Goal: Information Seeking & Learning: Learn about a topic

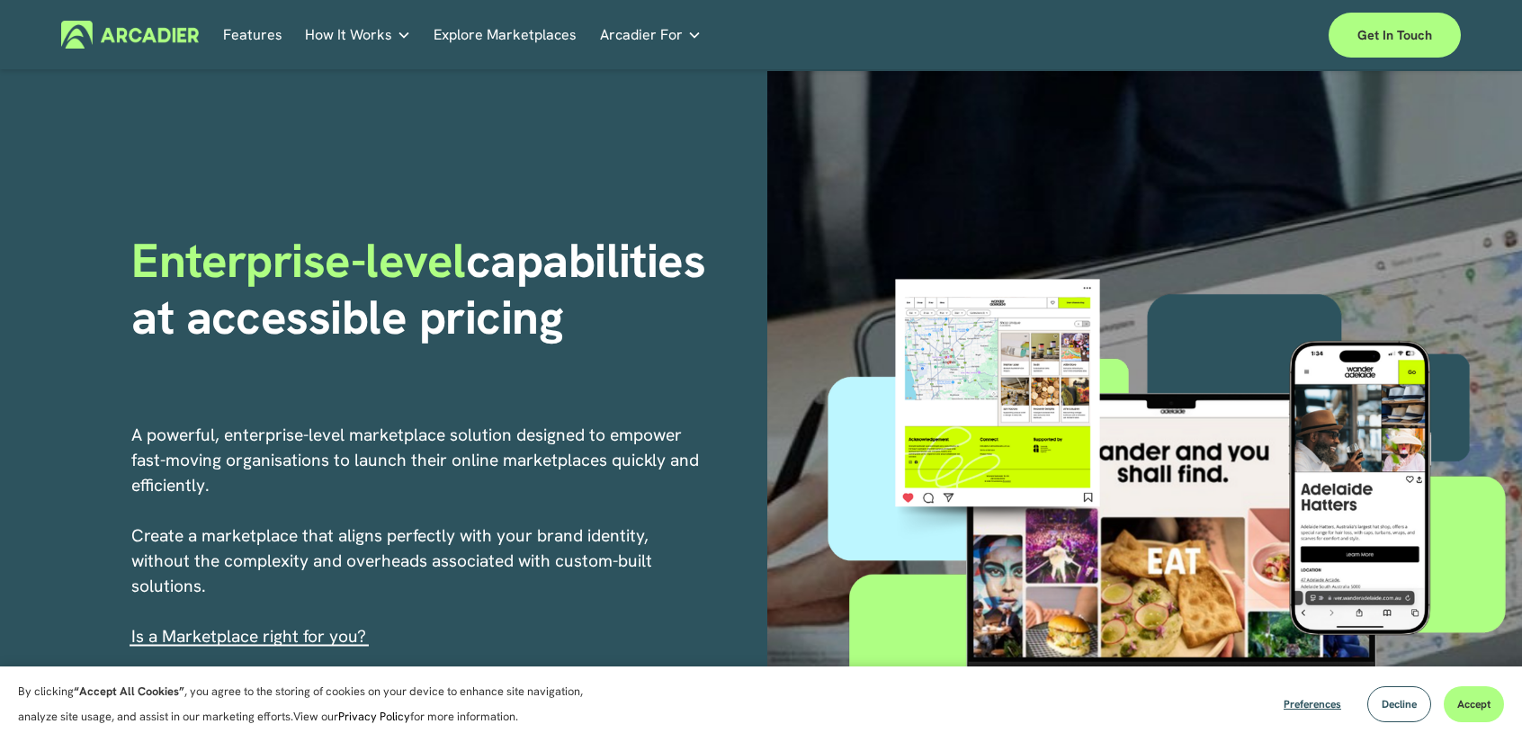
click at [483, 39] on link "Explore Marketplaces" at bounding box center [504, 35] width 143 height 28
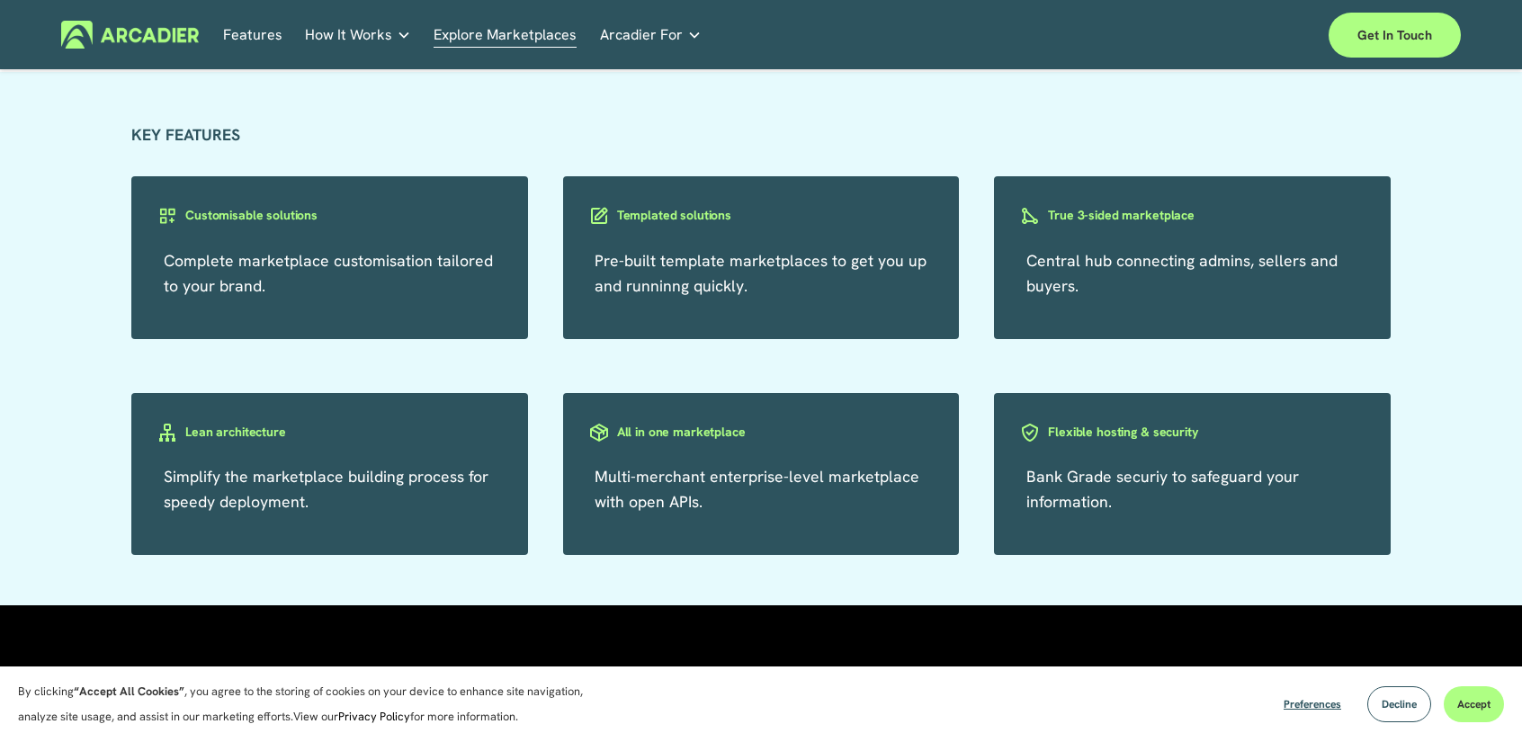
scroll to position [3417, 0]
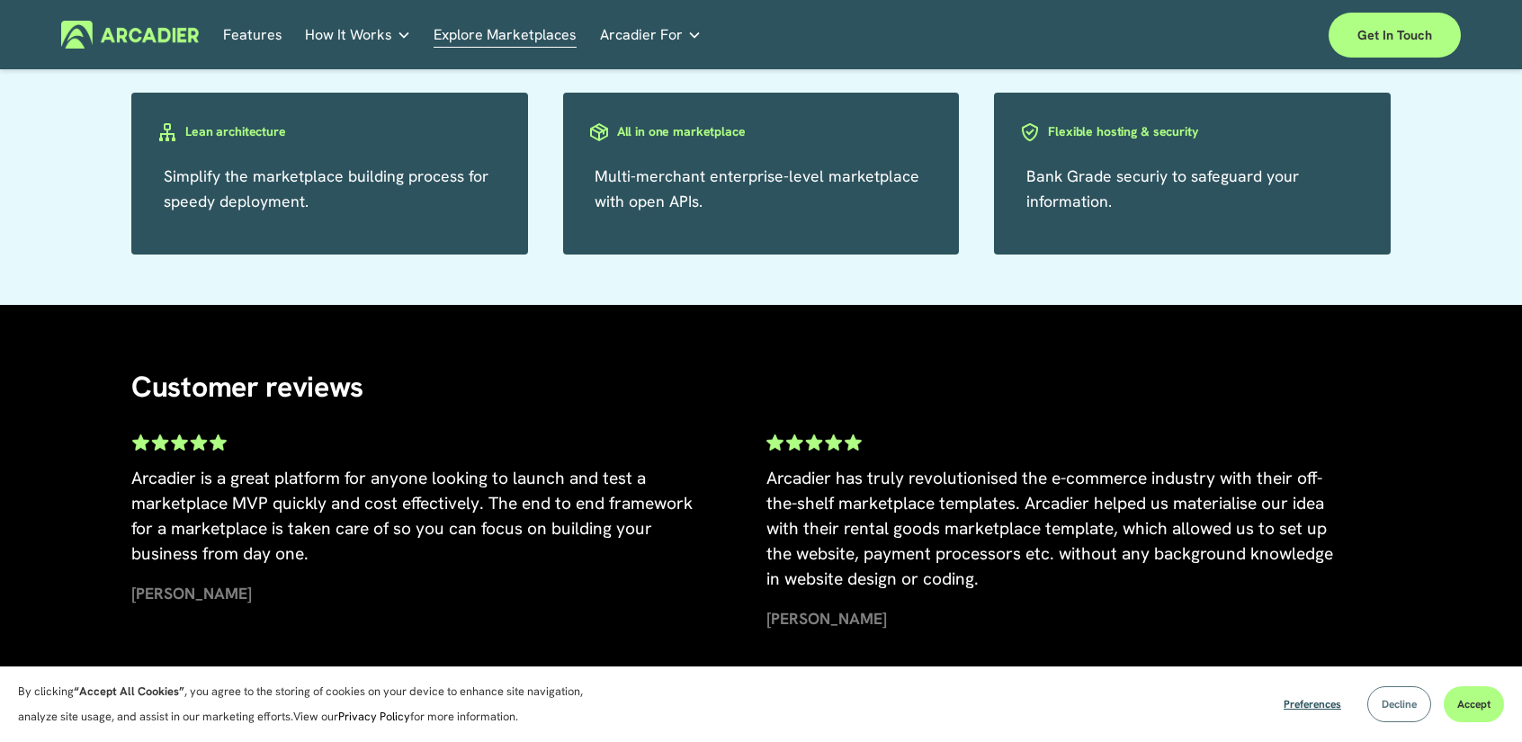
click at [1376, 703] on button "Decline" at bounding box center [1399, 704] width 64 height 36
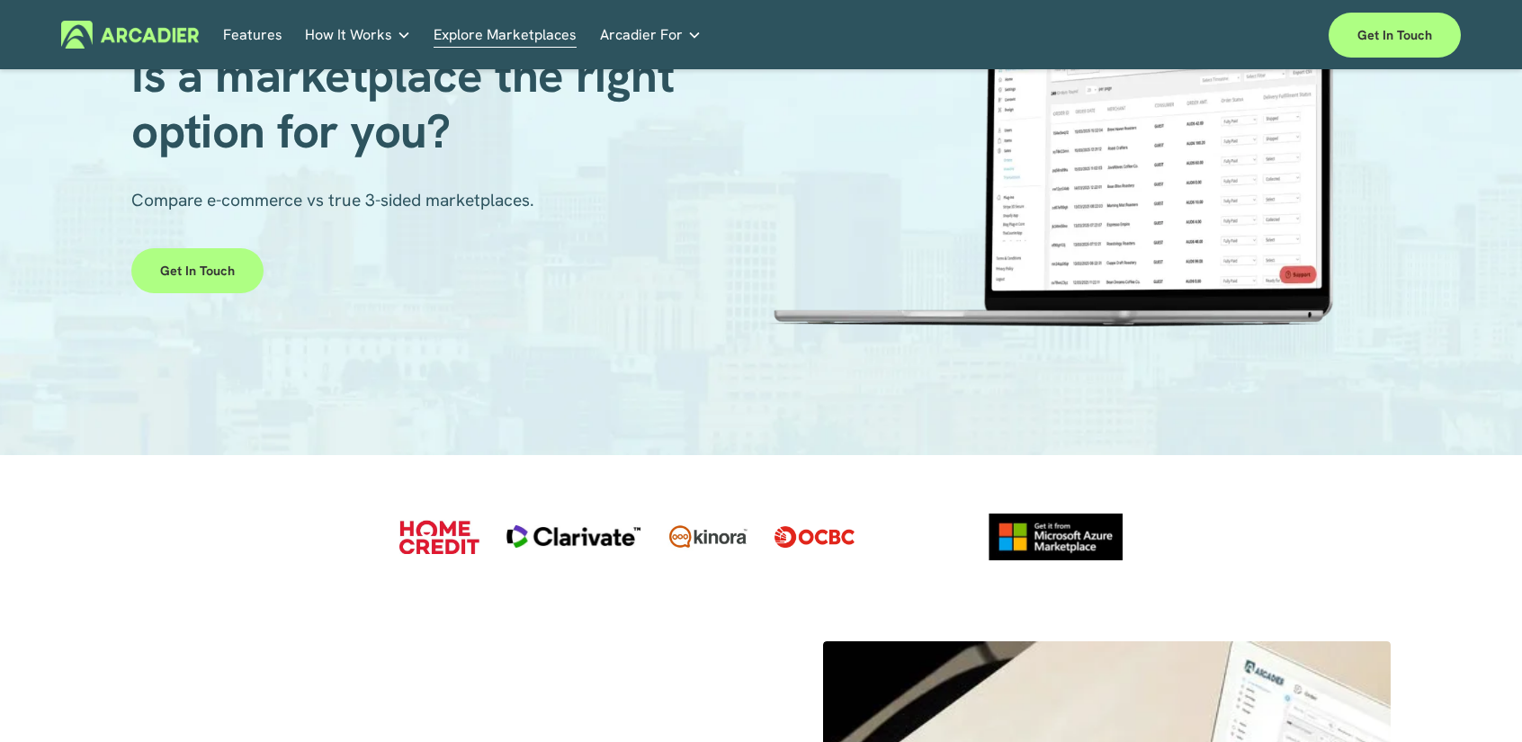
scroll to position [0, 0]
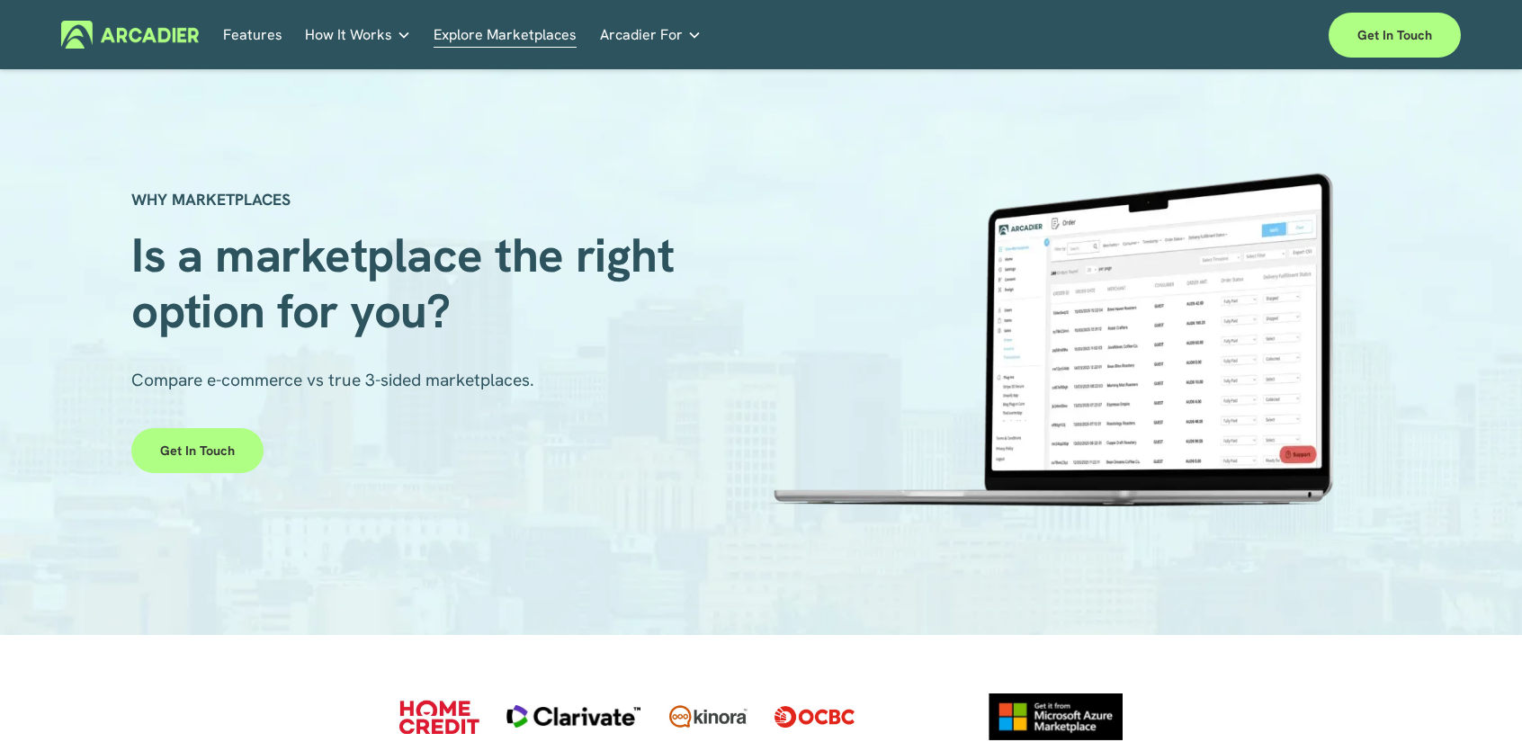
click at [252, 35] on link "Features" at bounding box center [252, 35] width 59 height 28
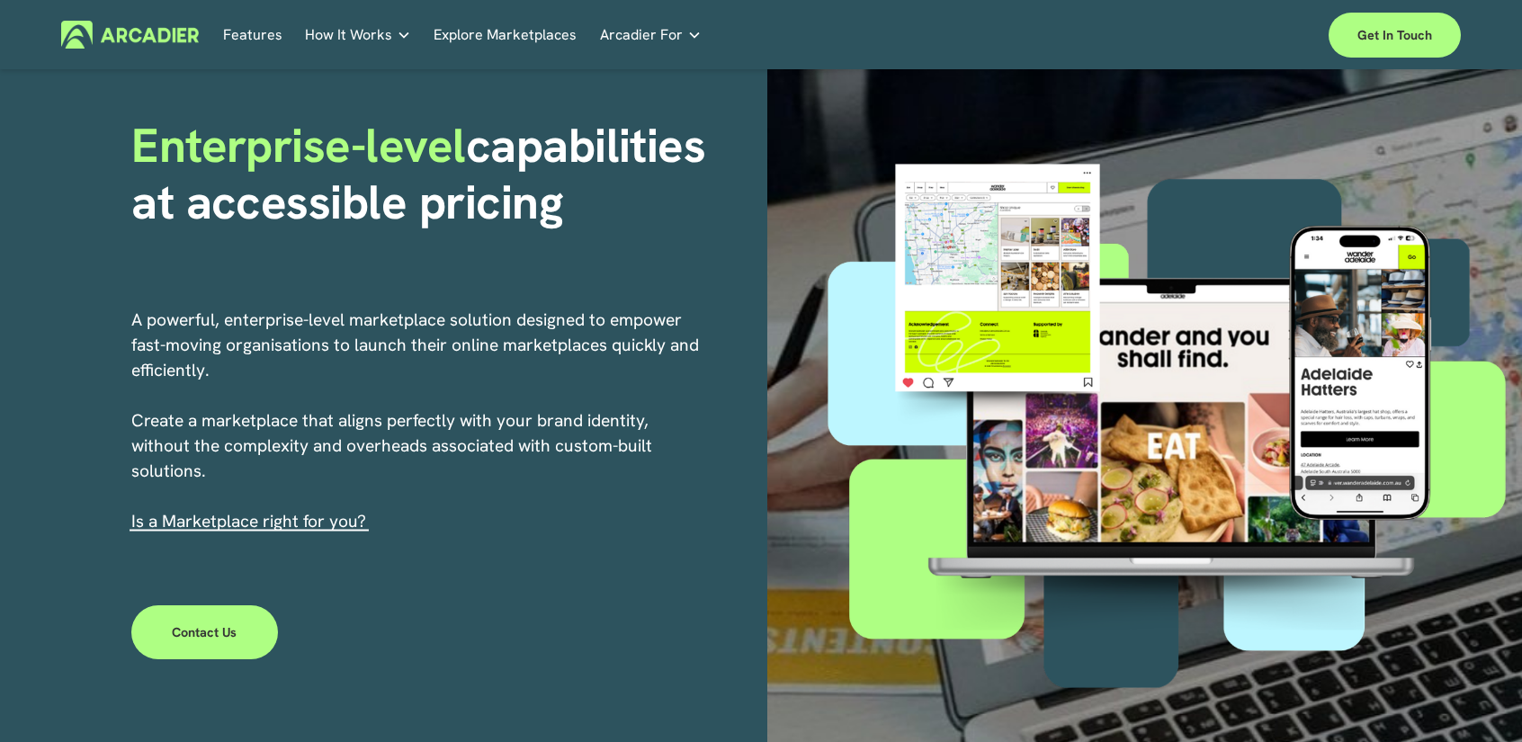
scroll to position [90, 0]
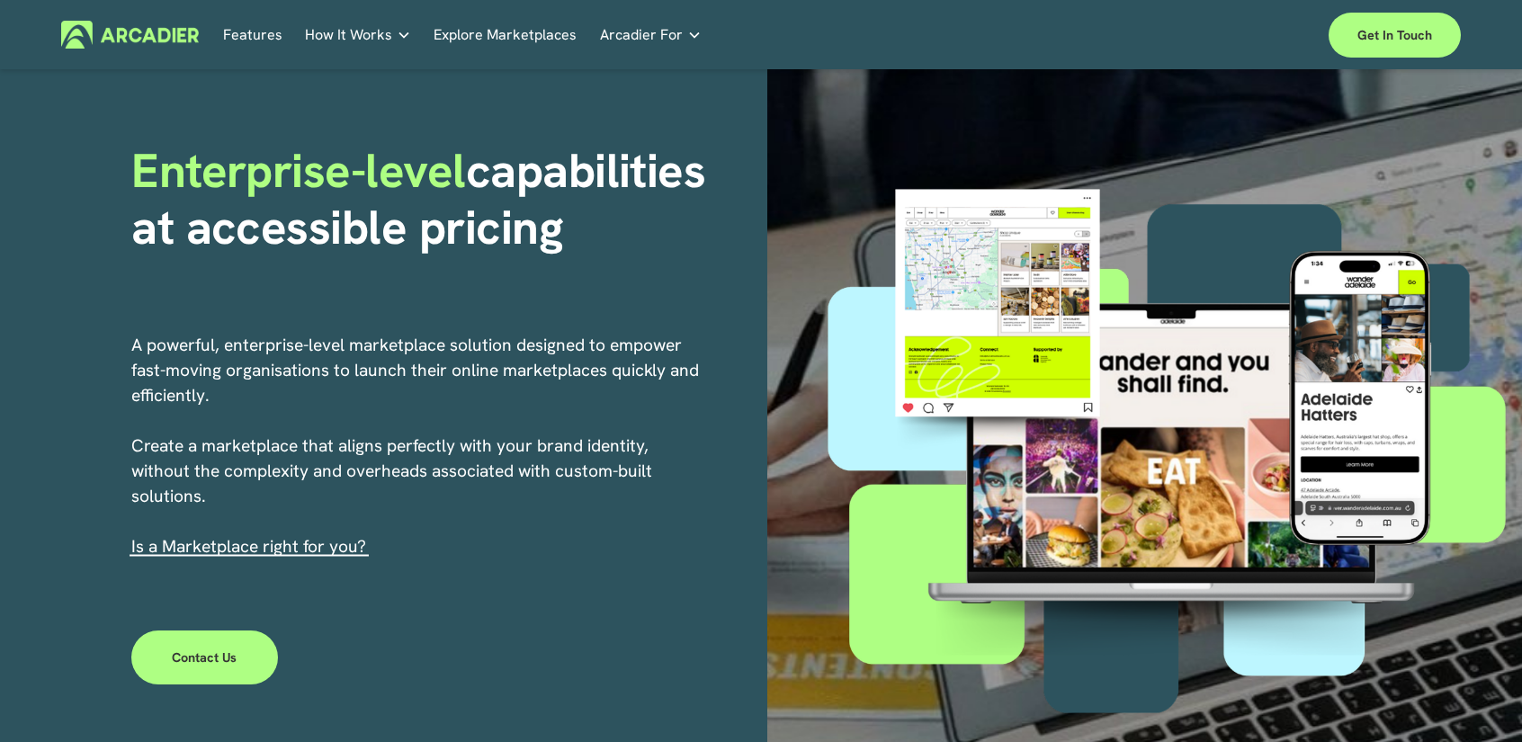
drag, startPoint x: 297, startPoint y: 552, endPoint x: 394, endPoint y: 544, distance: 97.5
click at [297, 552] on link "s a Marketplace right for you?" at bounding box center [251, 546] width 230 height 22
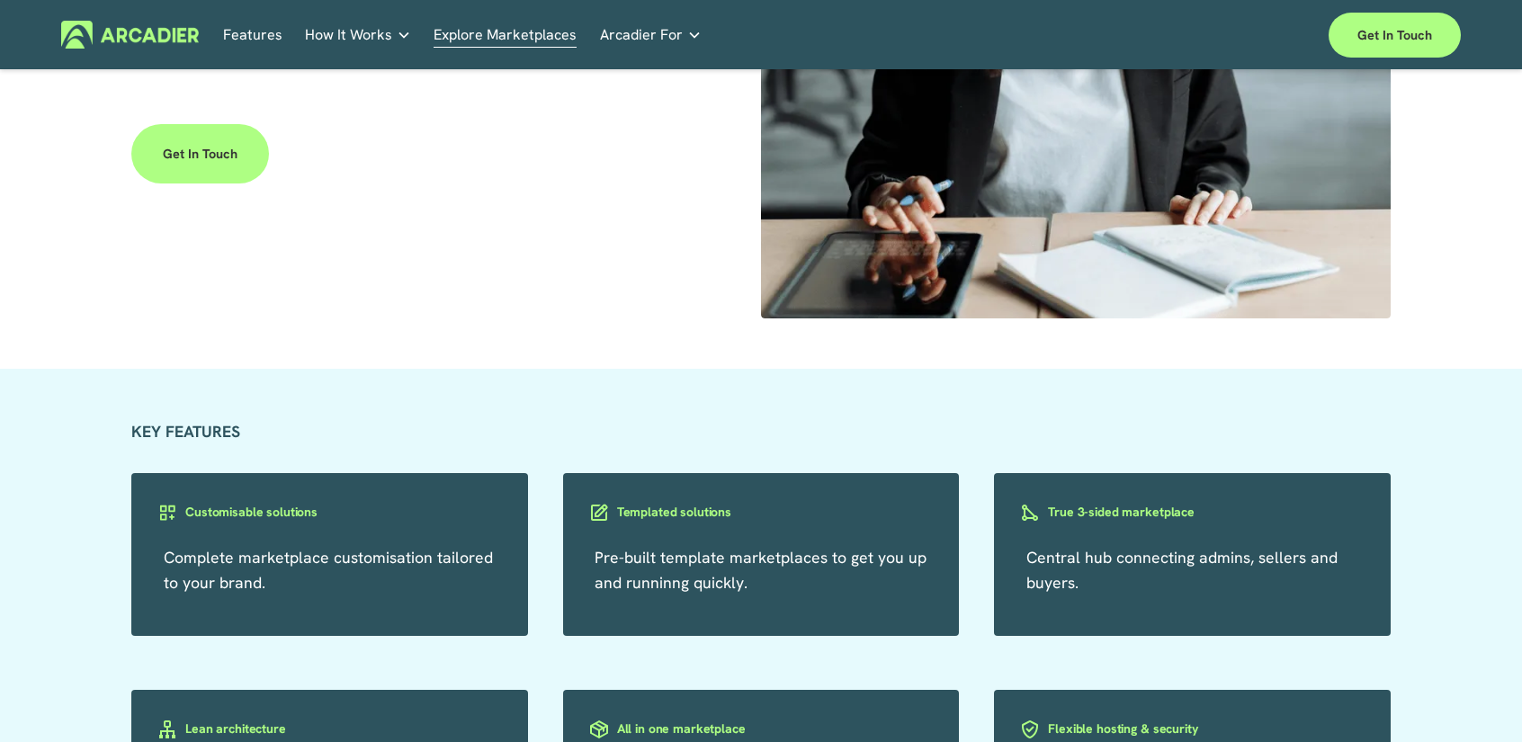
scroll to position [2878, 0]
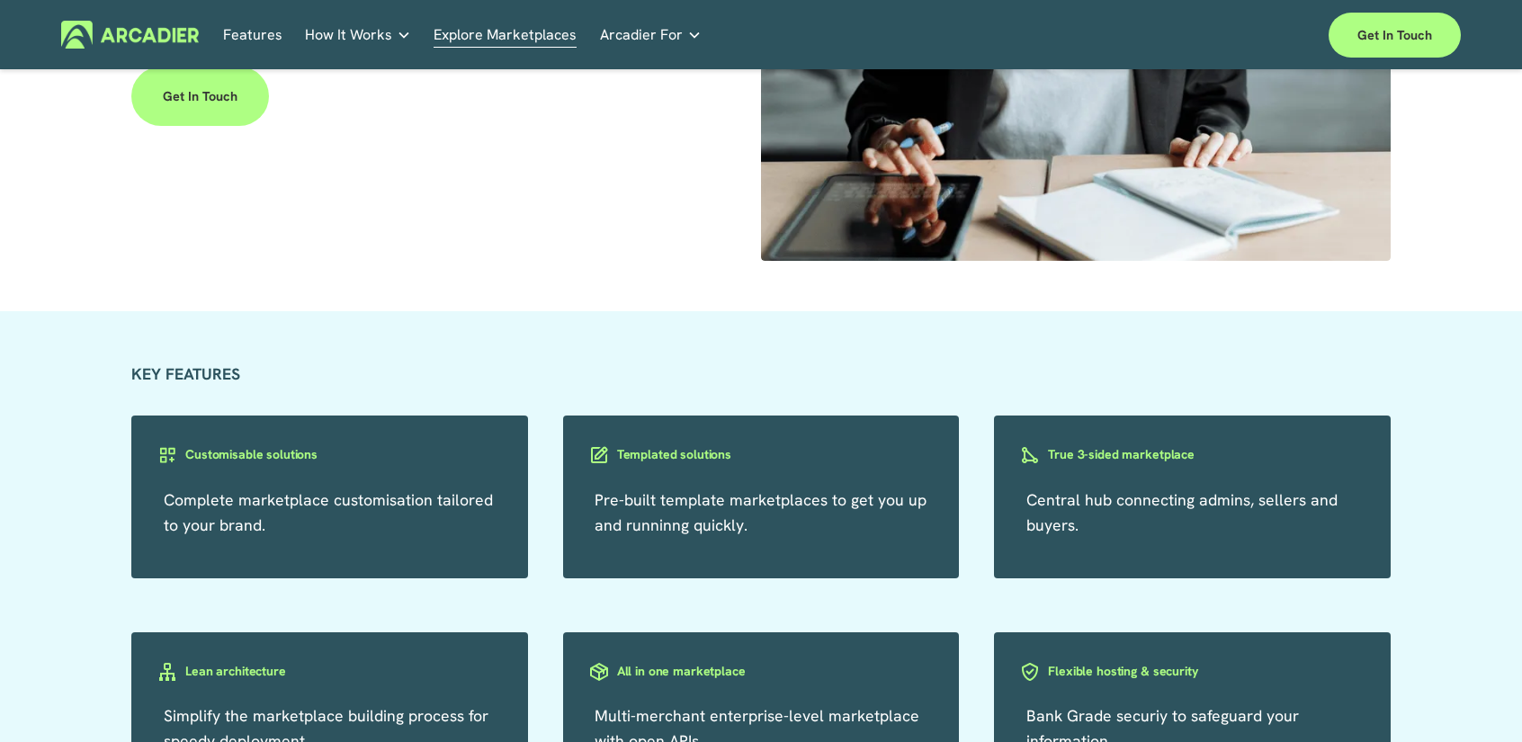
click at [245, 463] on h3 "Customisable solutions" at bounding box center [251, 454] width 132 height 17
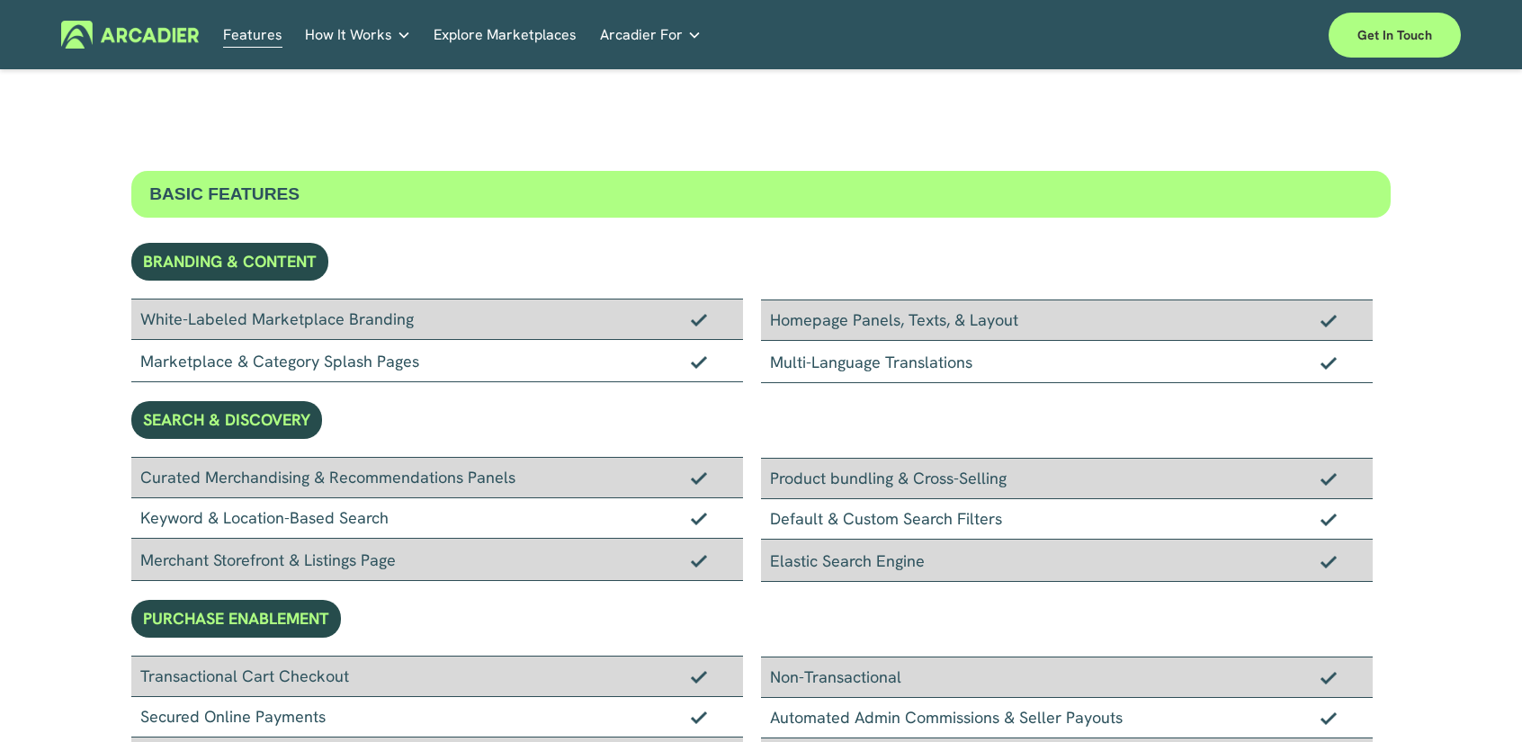
click at [282, 277] on div "BRANDING & CONTENT" at bounding box center [229, 262] width 197 height 38
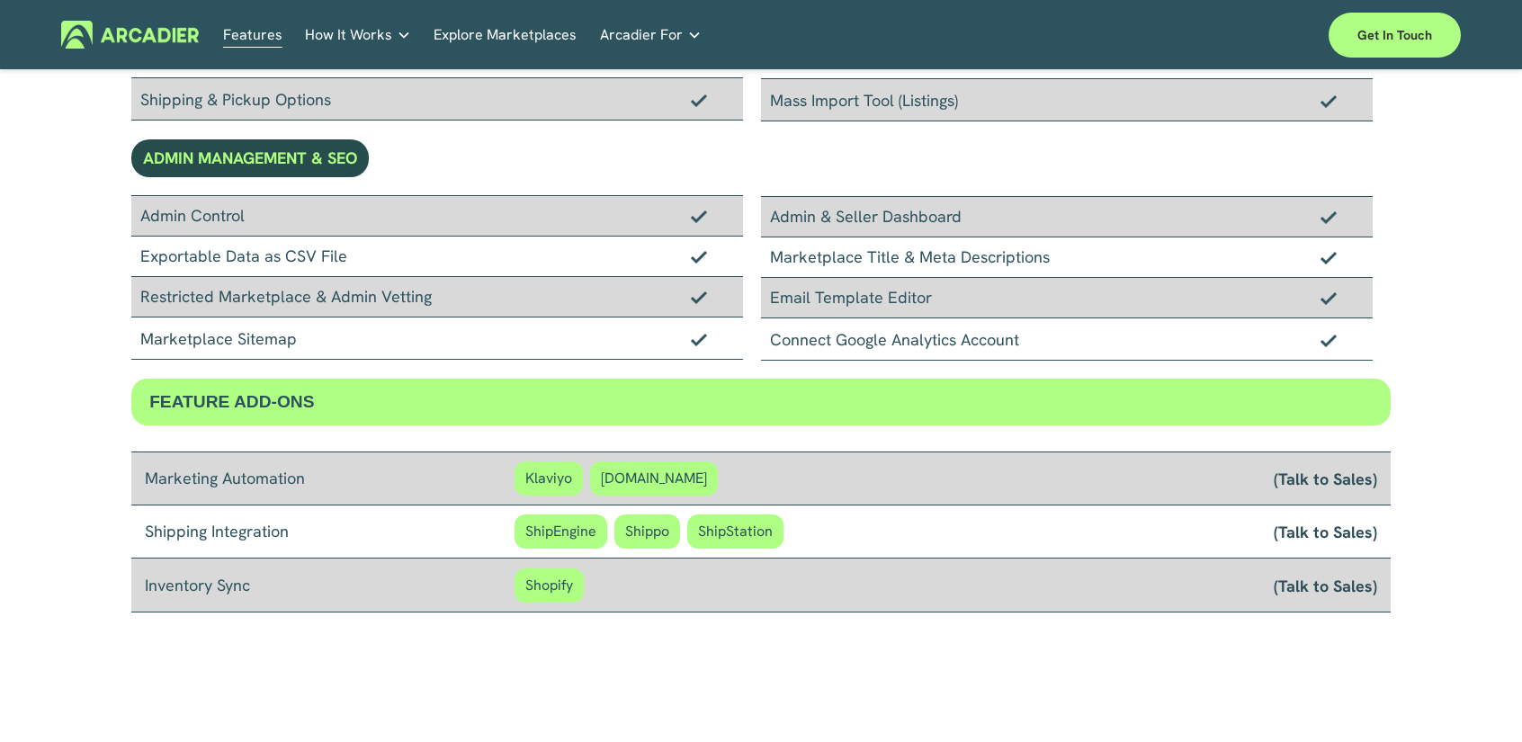
scroll to position [1259, 0]
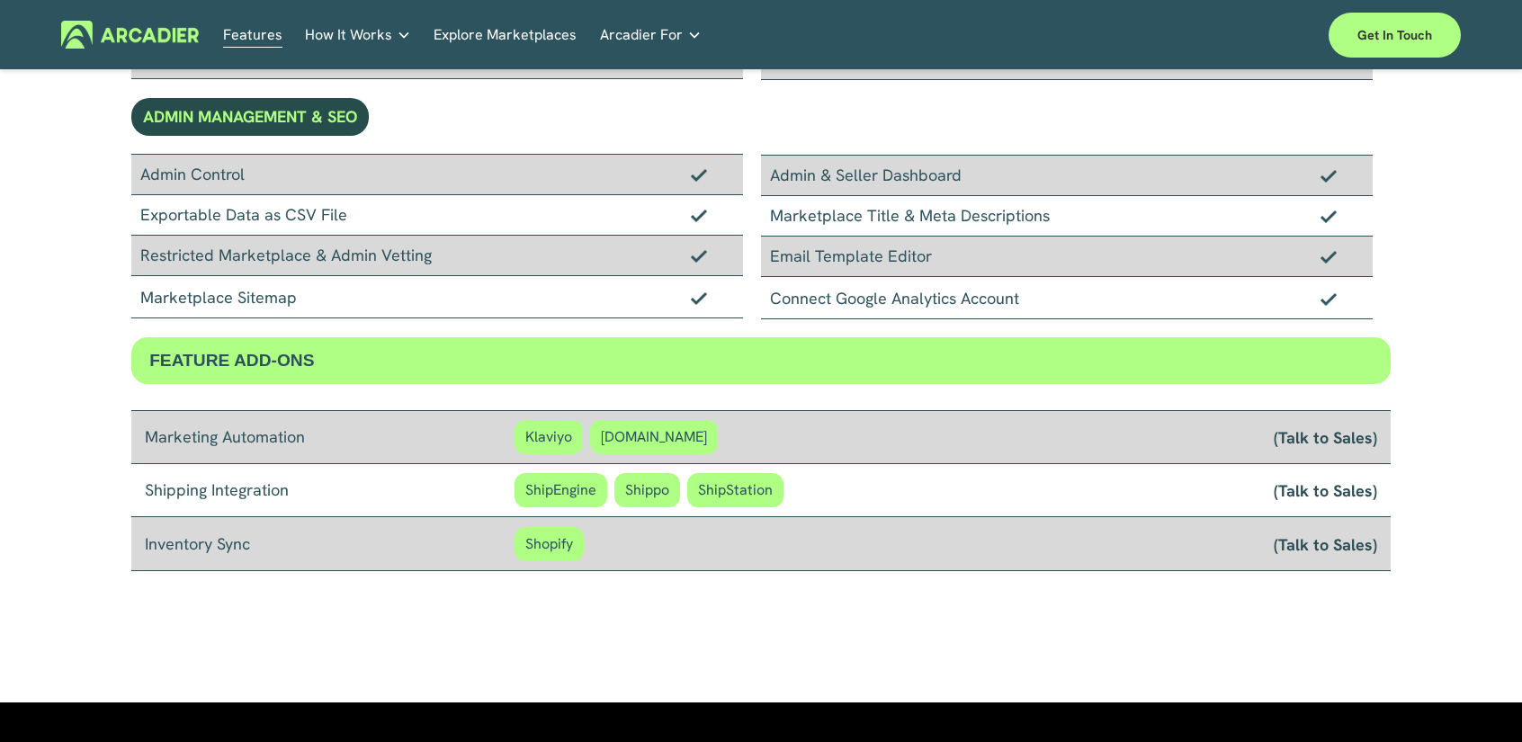
click at [511, 39] on link "Explore Marketplaces" at bounding box center [504, 35] width 143 height 28
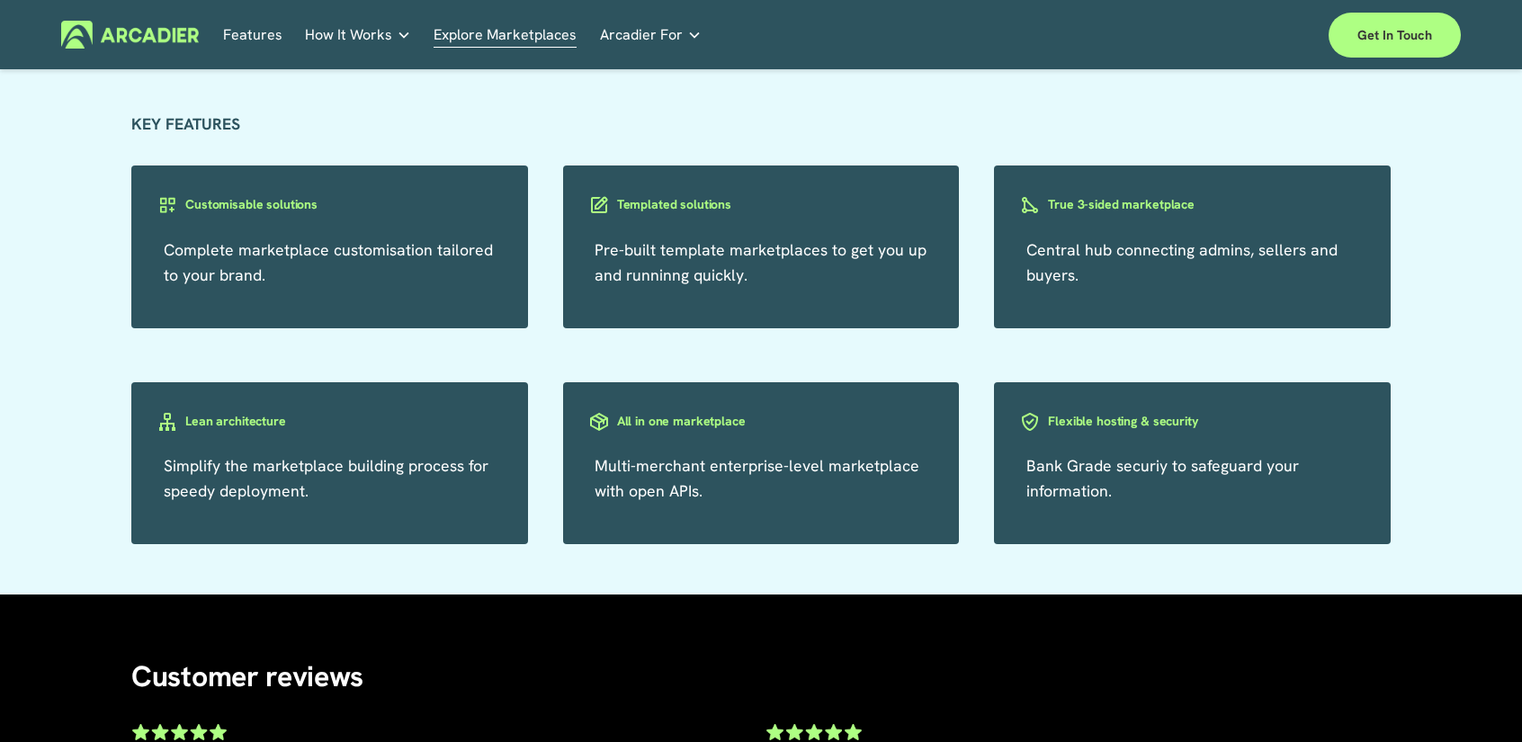
scroll to position [3147, 0]
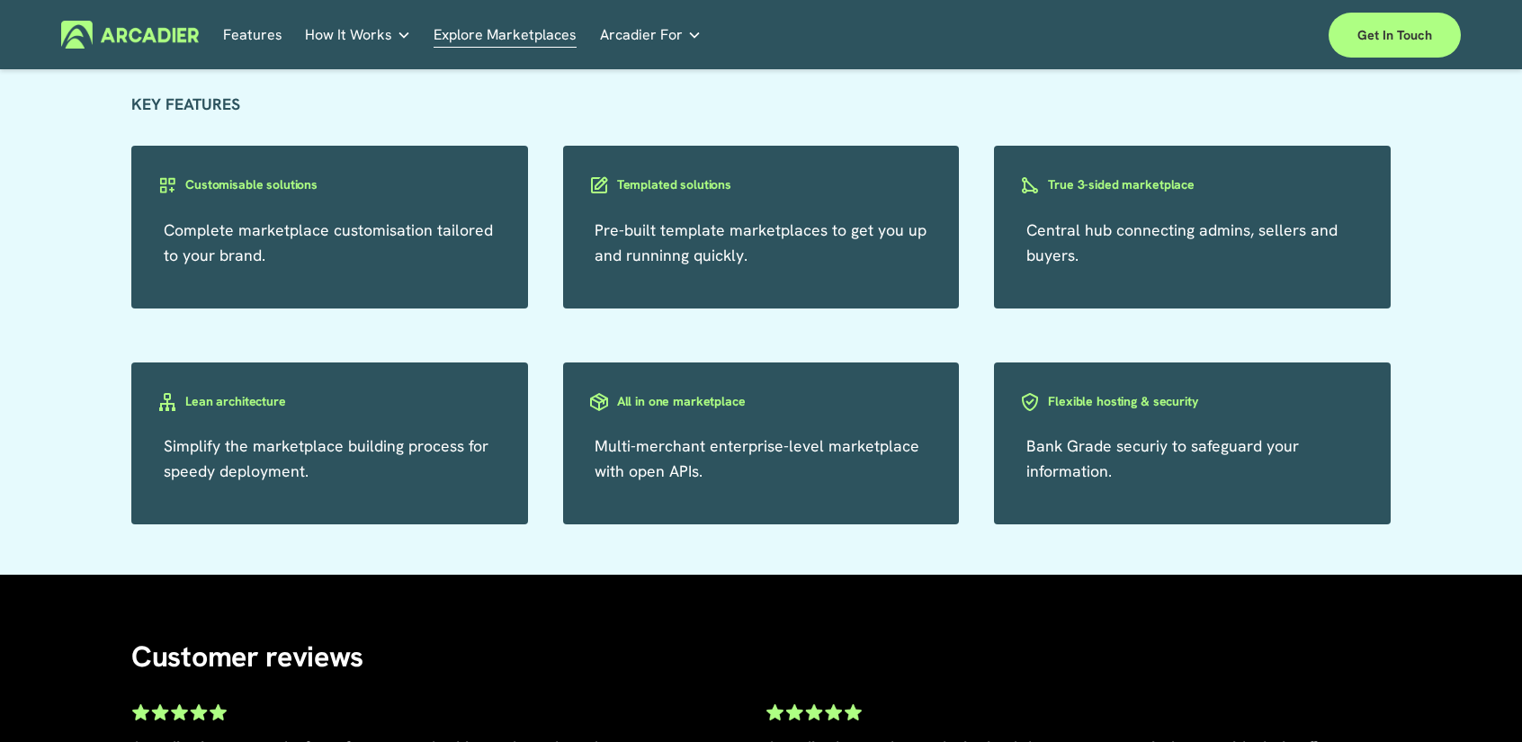
click at [658, 193] on h3 "Templated solutions" at bounding box center [674, 184] width 114 height 17
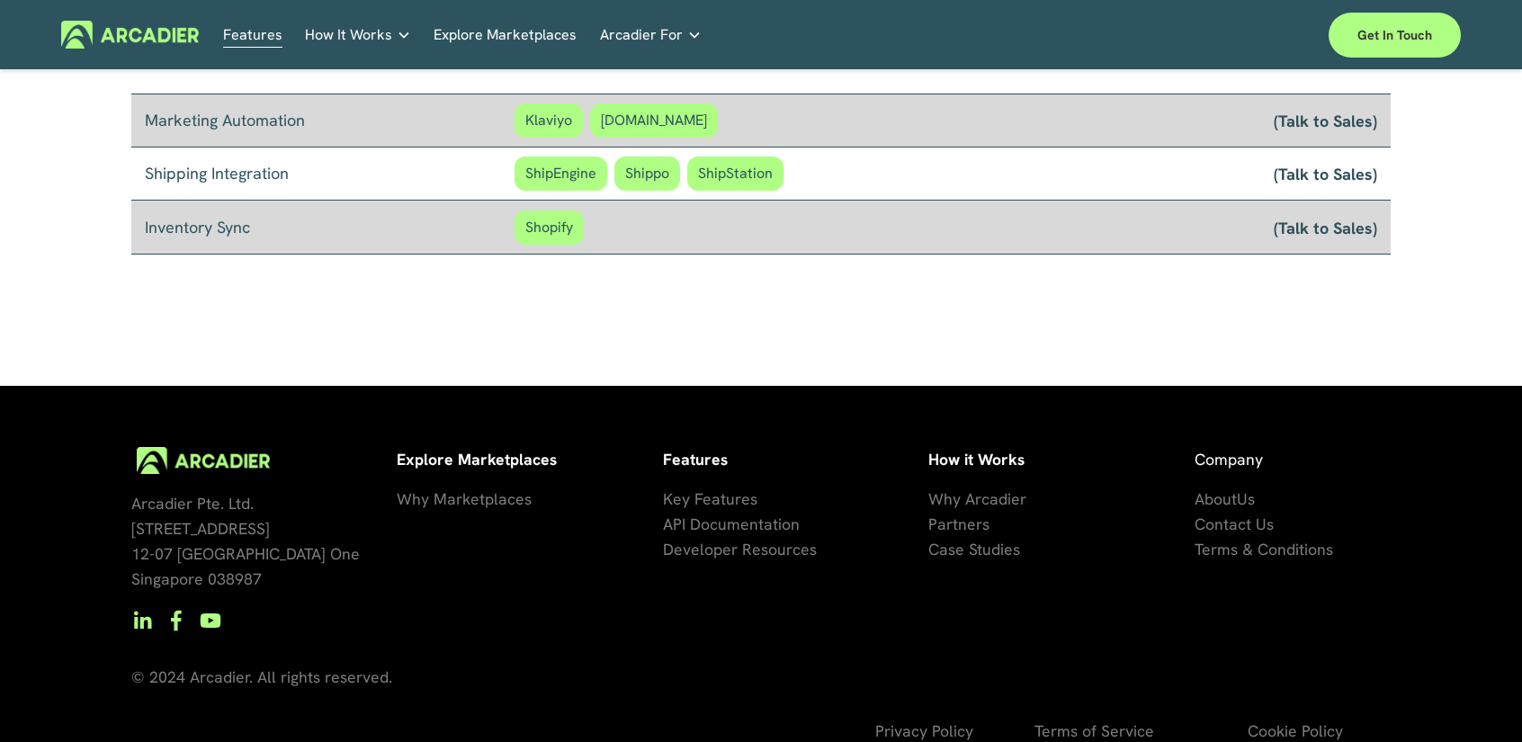
scroll to position [1607, 0]
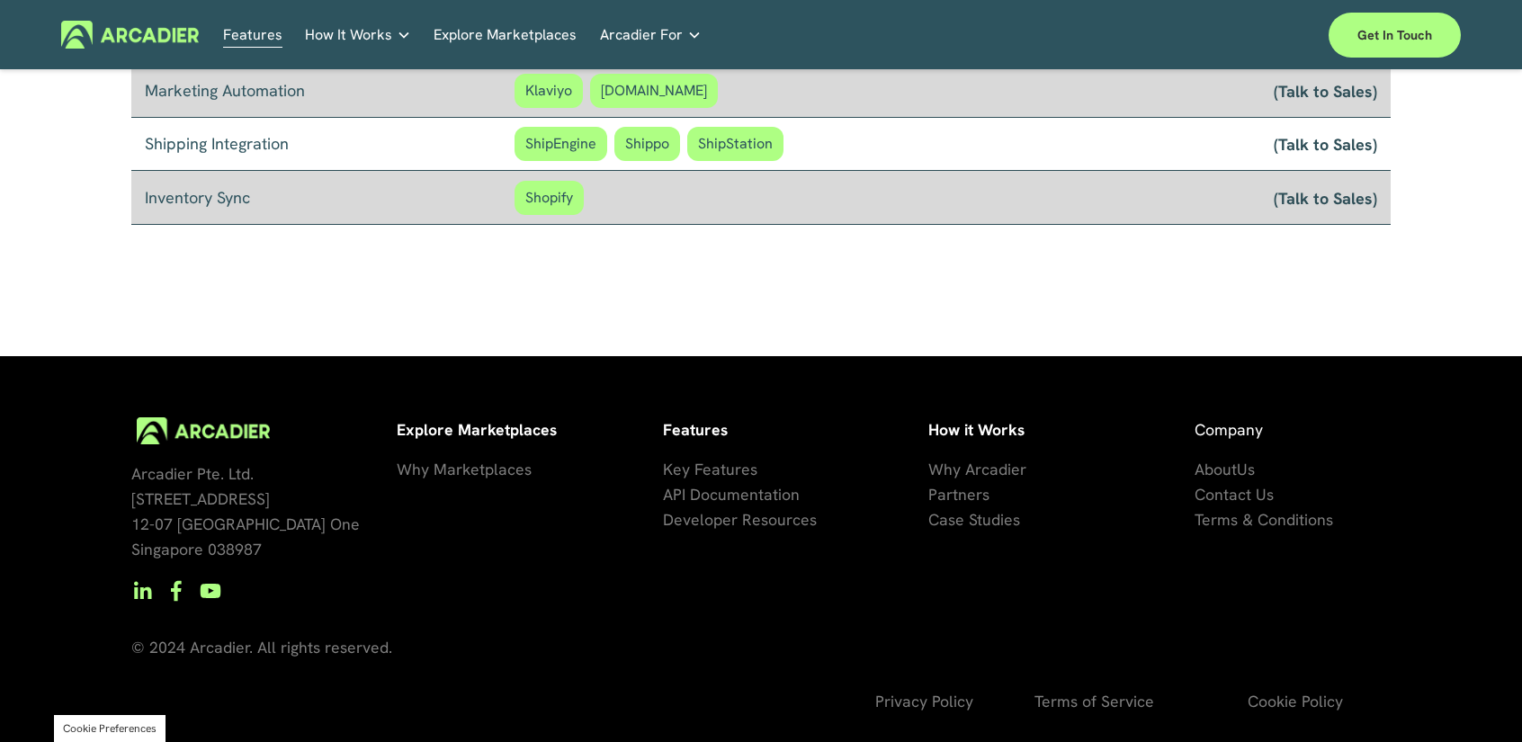
click at [976, 515] on span "se Studies" at bounding box center [984, 519] width 72 height 21
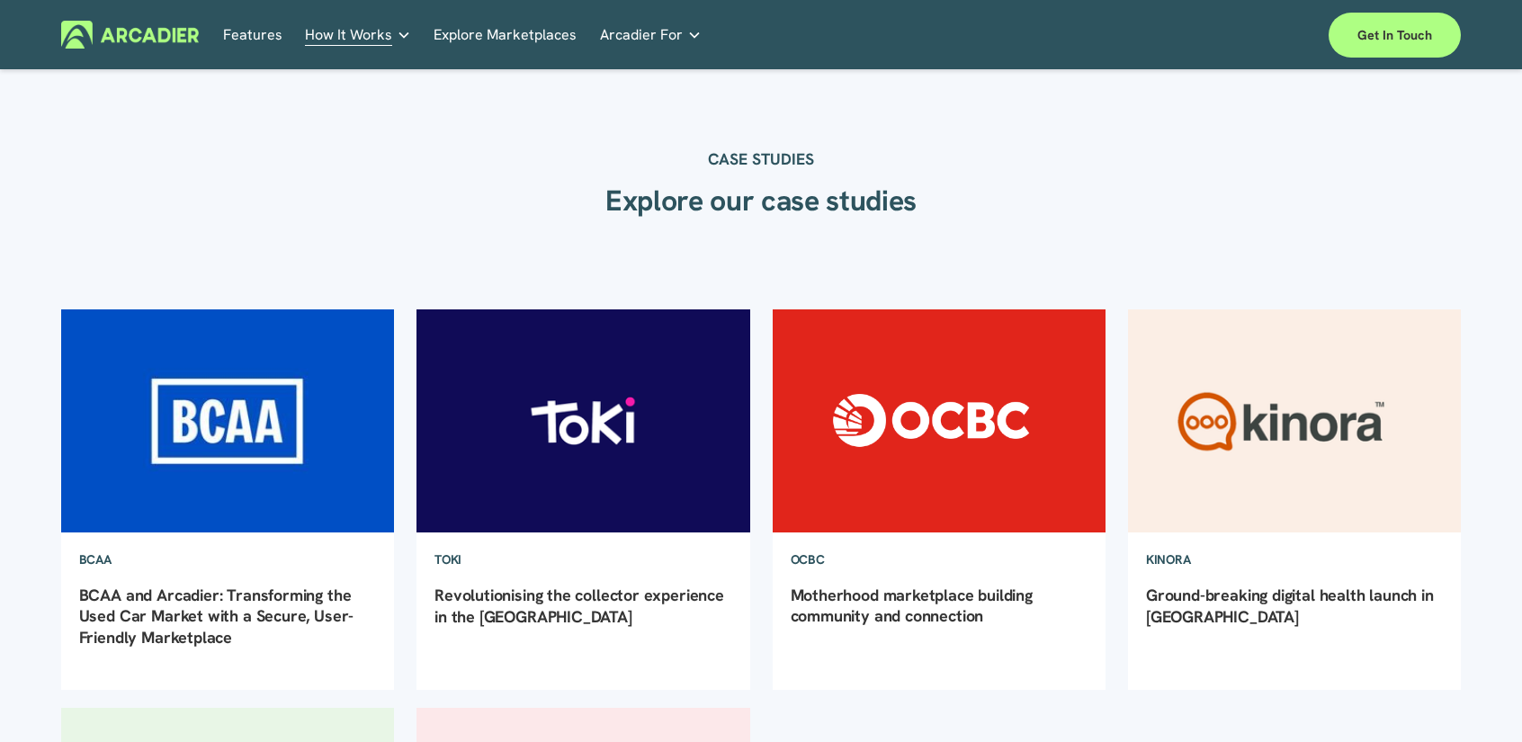
click at [0, 0] on link "Retail Marketplaces Whatever you are offering to your customer, we bring it all…" at bounding box center [0, 0] width 0 height 0
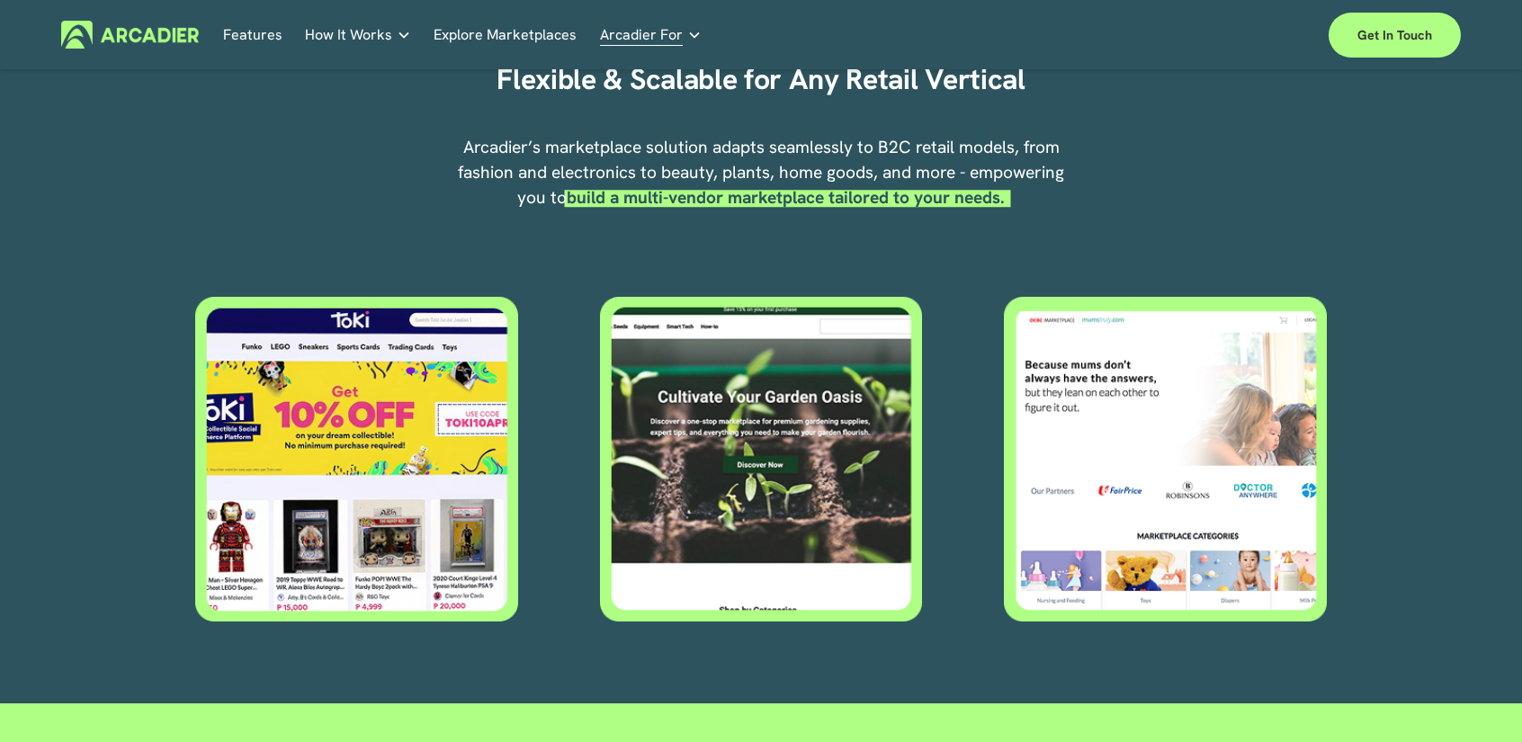
scroll to position [719, 0]
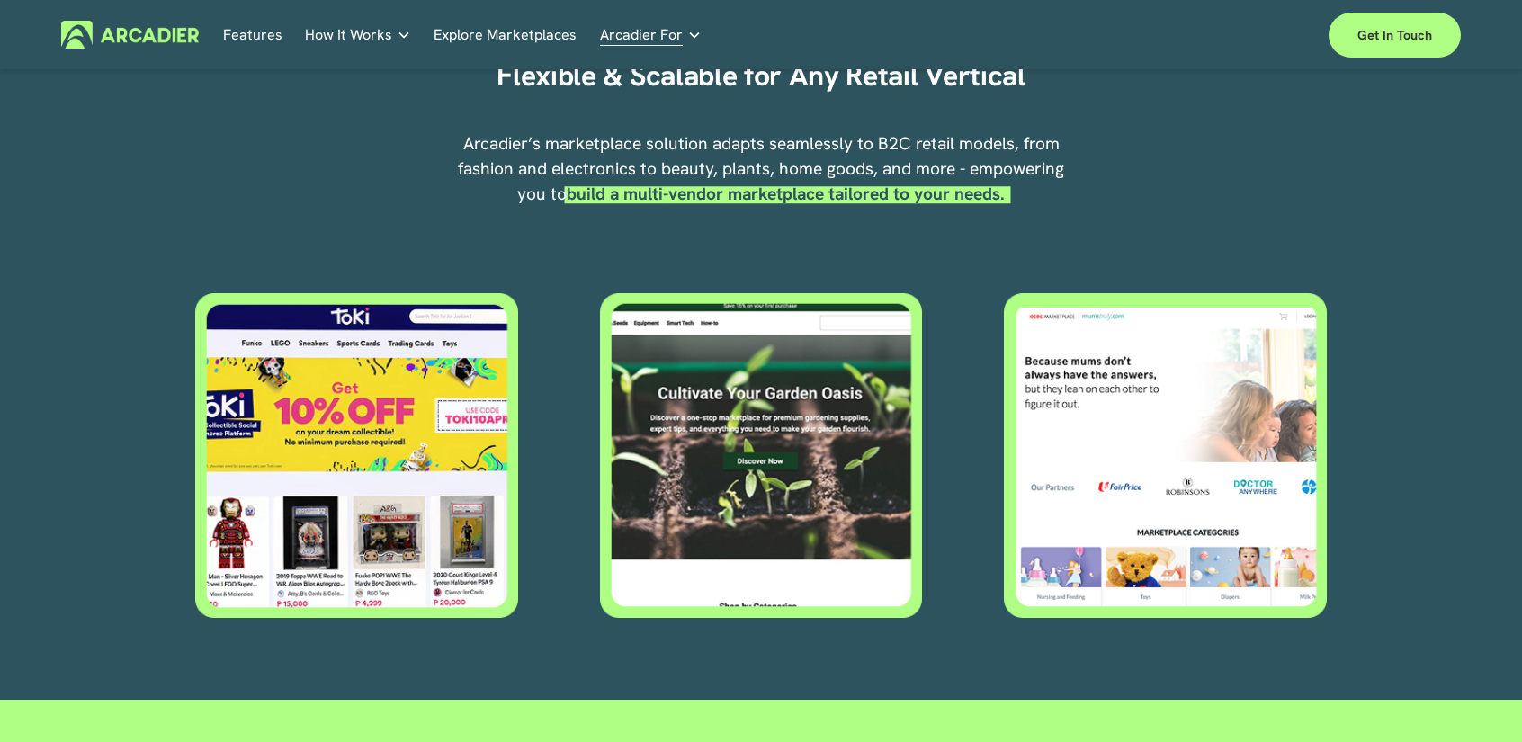
click at [396, 456] on div at bounding box center [356, 455] width 323 height 325
click at [671, 442] on div at bounding box center [761, 455] width 323 height 325
click at [1069, 420] on div at bounding box center [1165, 455] width 323 height 325
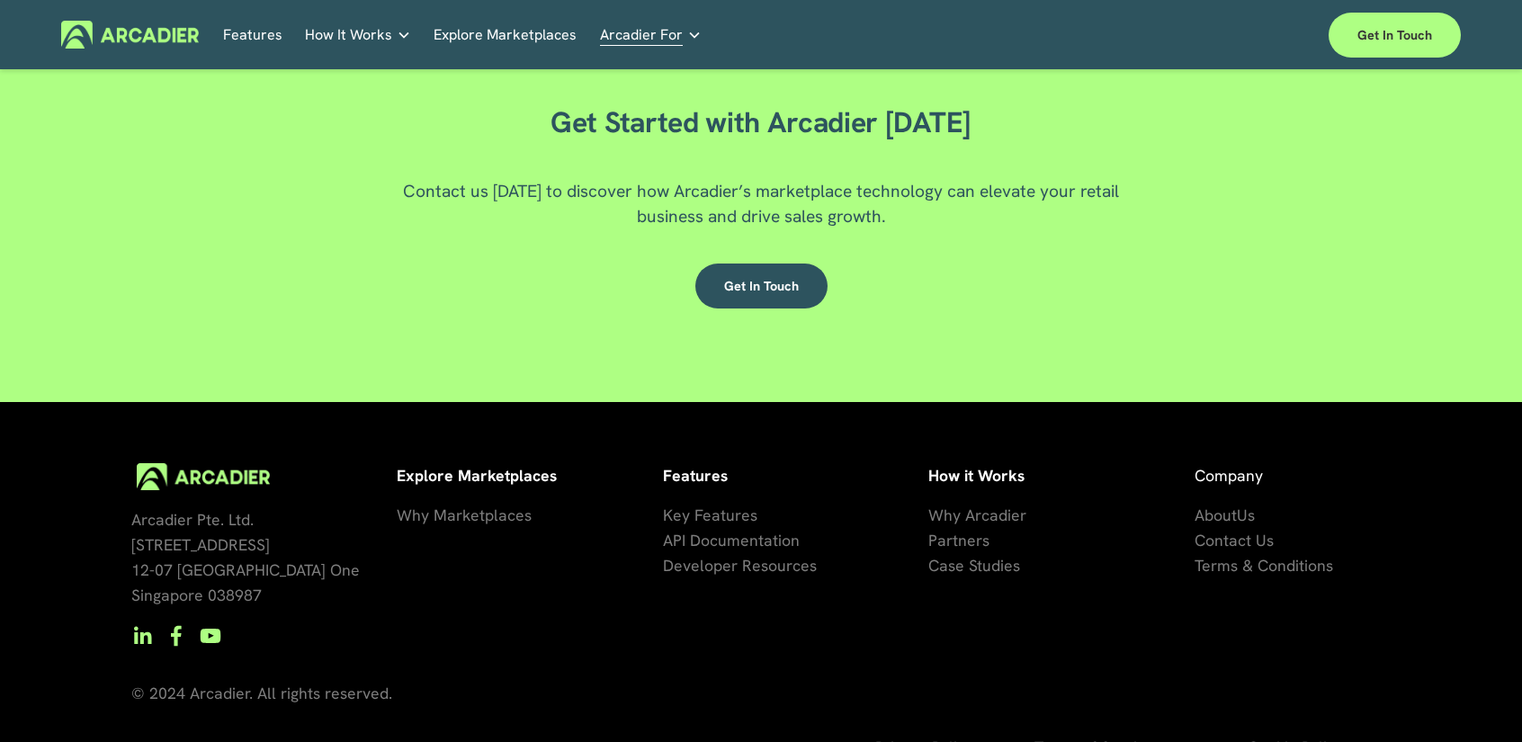
scroll to position [3181, 0]
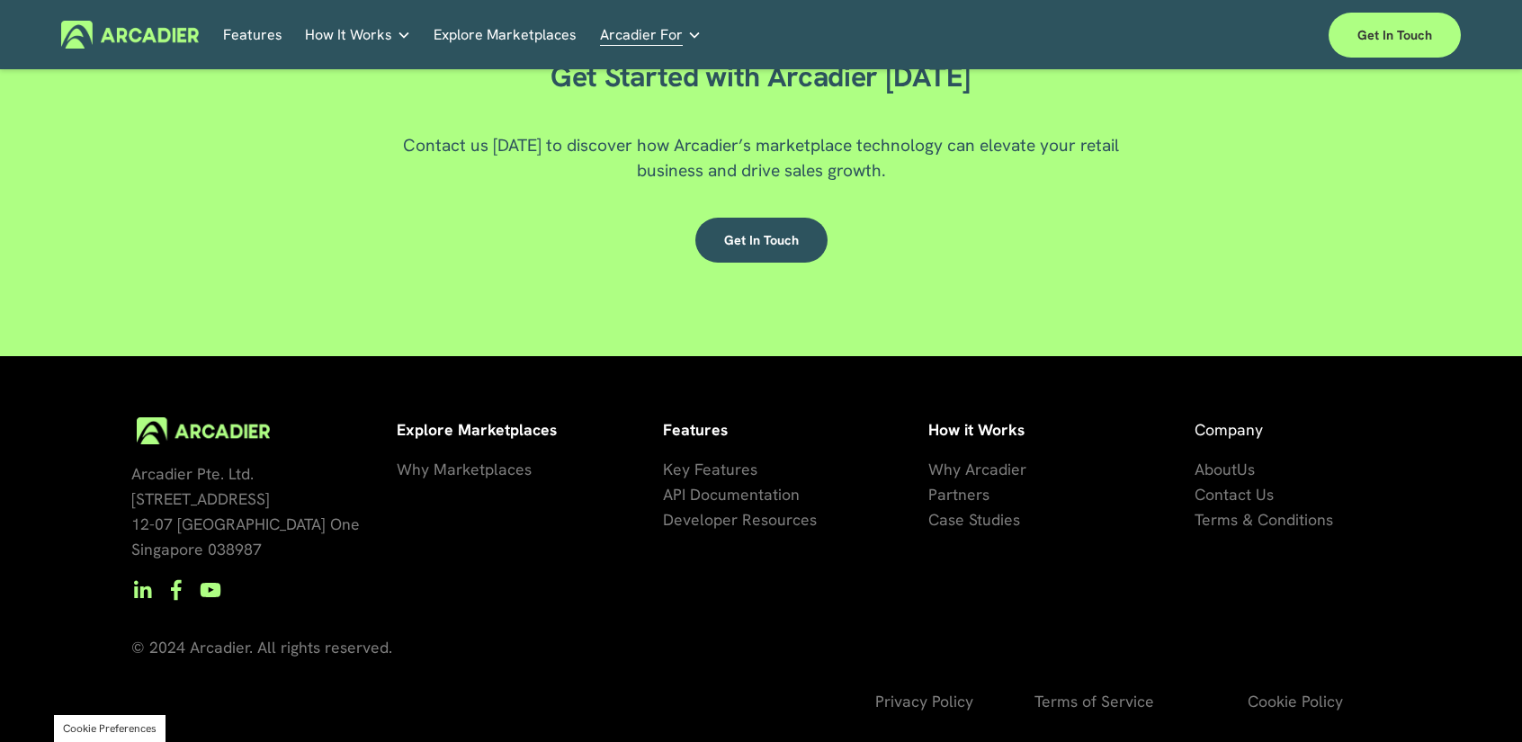
click at [710, 469] on span "Key Features" at bounding box center [710, 469] width 94 height 21
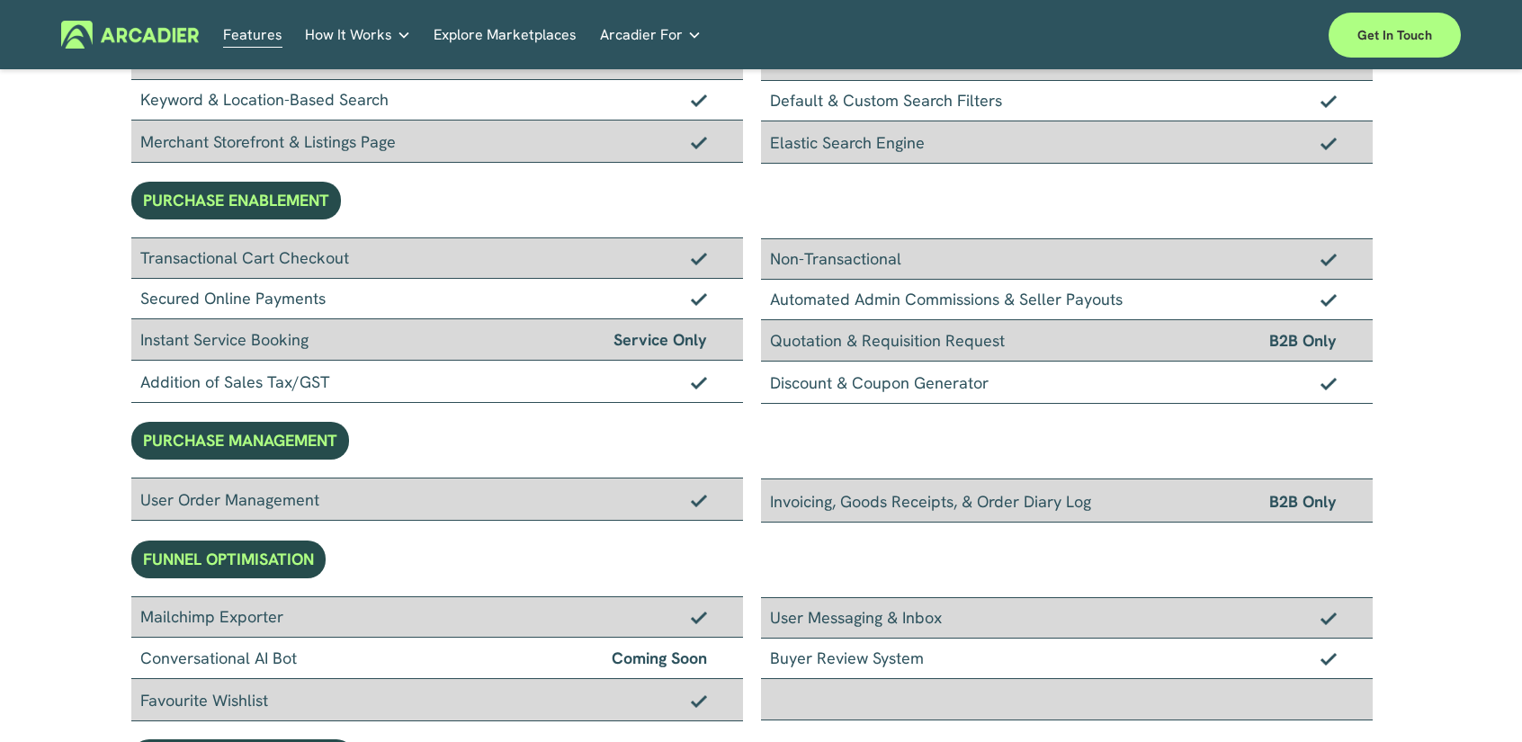
scroll to position [180, 0]
